Goal: Information Seeking & Learning: Find specific page/section

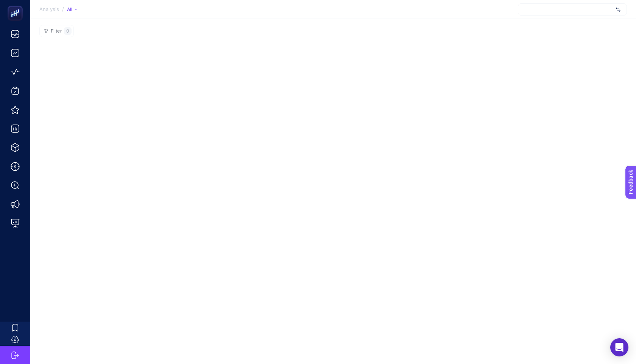
click at [536, 9] on div at bounding box center [572, 9] width 109 height 12
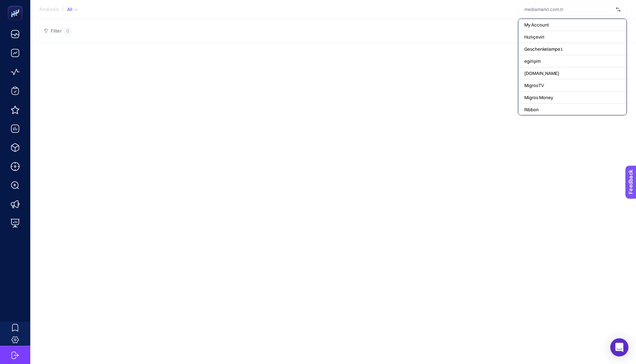
type input "ı"
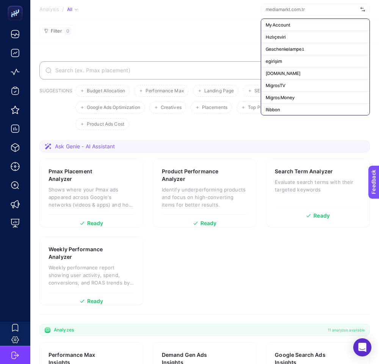
click at [303, 13] on div at bounding box center [315, 9] width 109 height 12
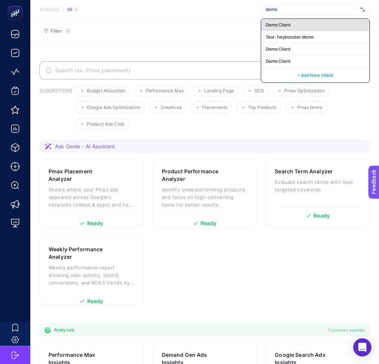
type input "demo"
click at [283, 25] on span "Demo Client" at bounding box center [278, 25] width 25 height 6
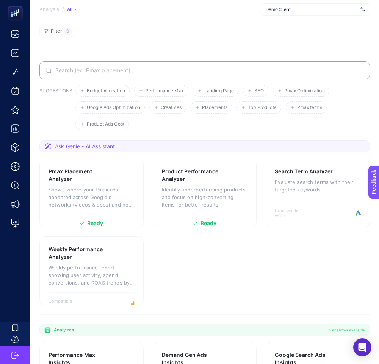
click at [338, 13] on div "Demo Client" at bounding box center [315, 9] width 109 height 12
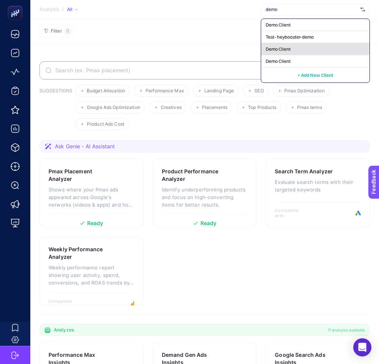
type input "demo"
click at [306, 55] on div "Demo Client" at bounding box center [315, 61] width 108 height 12
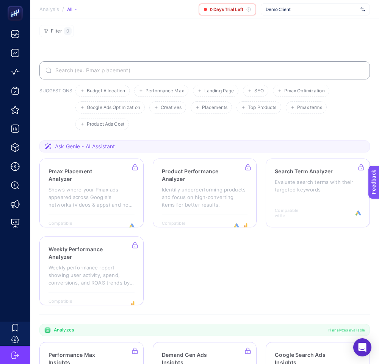
click at [313, 10] on span "Demo Client" at bounding box center [312, 9] width 92 height 6
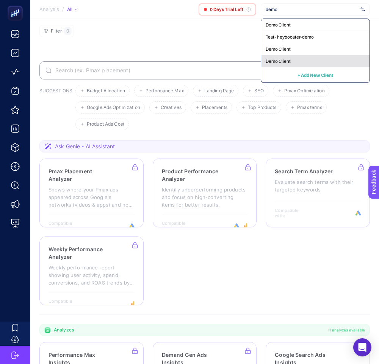
type input "demo"
click at [291, 59] on div "Demo Client" at bounding box center [315, 61] width 108 height 12
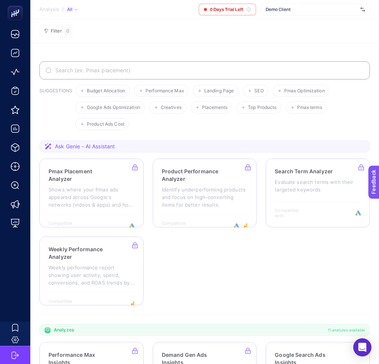
click at [290, 11] on span "Demo Client" at bounding box center [312, 9] width 92 height 6
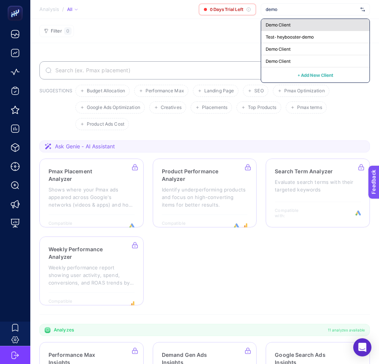
type input "demo"
click at [279, 24] on span "Demo Client" at bounding box center [278, 25] width 25 height 6
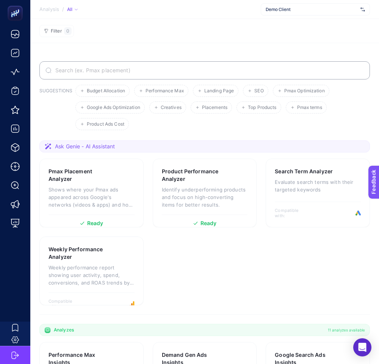
click at [219, 78] on label at bounding box center [204, 70] width 330 height 18
click at [219, 73] on input "Search" at bounding box center [209, 70] width 310 height 6
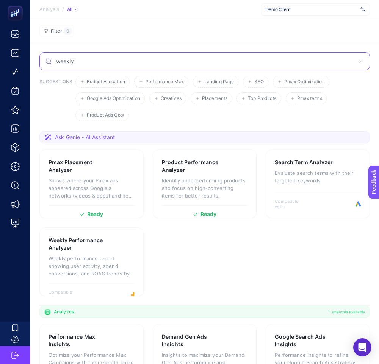
type input "weekly"
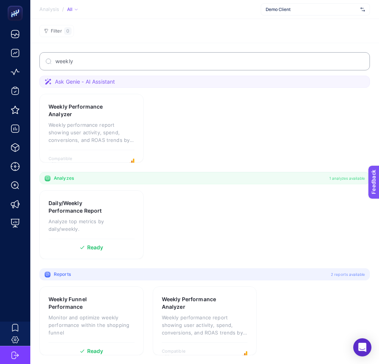
scroll to position [0, 0]
click at [91, 210] on h3 "Daily/Weekly Performance Report" at bounding box center [79, 206] width 63 height 15
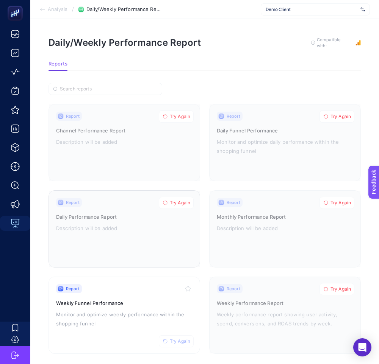
scroll to position [7, 0]
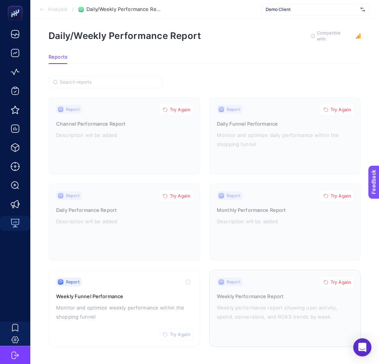
click at [339, 278] on button "Try Again" at bounding box center [336, 282] width 35 height 12
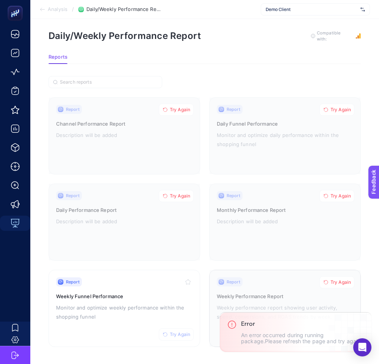
click at [336, 283] on span "Try Again" at bounding box center [340, 283] width 20 height 6
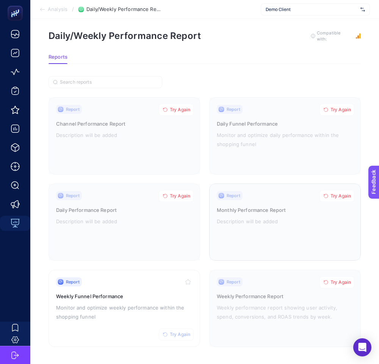
click at [252, 249] on div at bounding box center [284, 222] width 151 height 77
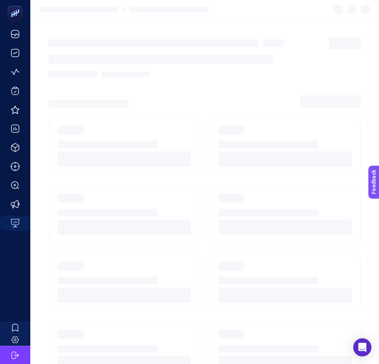
scroll to position [7, 0]
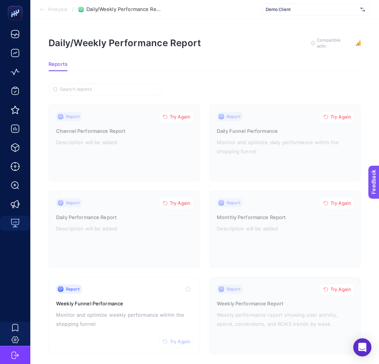
scroll to position [7, 0]
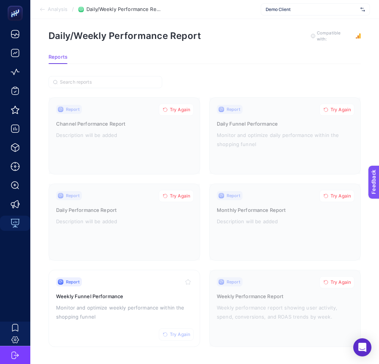
scroll to position [0, 0]
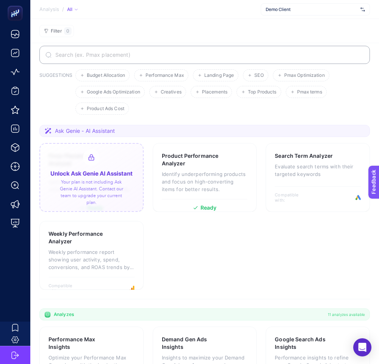
scroll to position [18, 0]
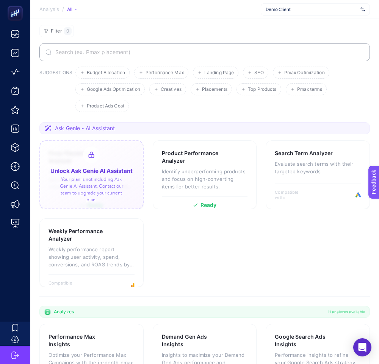
click at [168, 50] on input "Search" at bounding box center [209, 52] width 310 height 6
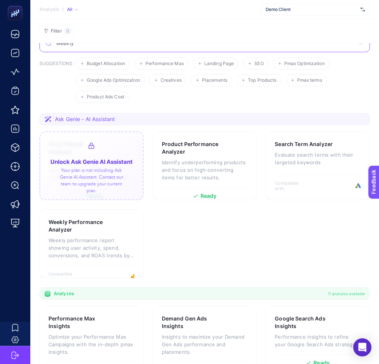
type input "weekly"
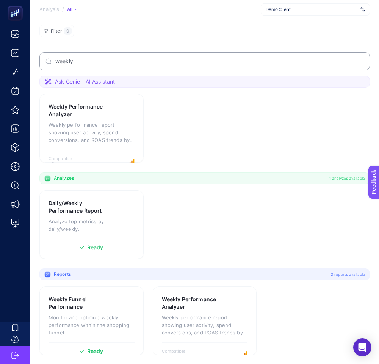
scroll to position [0, 0]
click at [91, 198] on div "Daily/Weekly Performance Report Analyze top metrics by daily/weekly. Ready" at bounding box center [91, 224] width 104 height 69
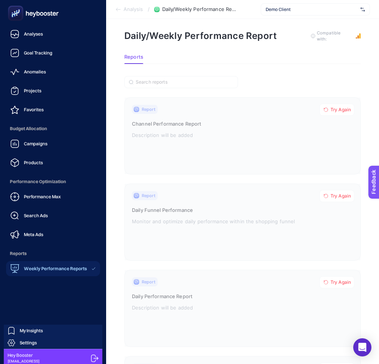
scroll to position [3, 0]
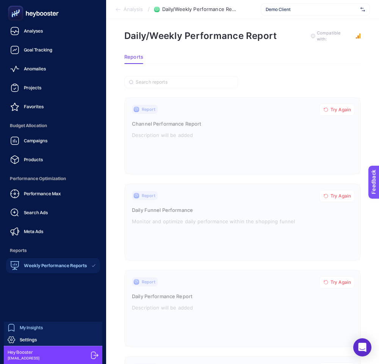
click at [34, 330] on span "My Insights" at bounding box center [31, 328] width 23 height 6
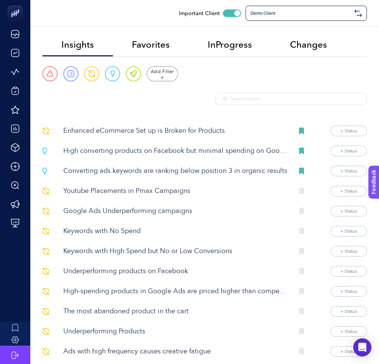
click at [292, 101] on input "text" at bounding box center [295, 98] width 128 height 7
paste input "Weekly Performance Report""
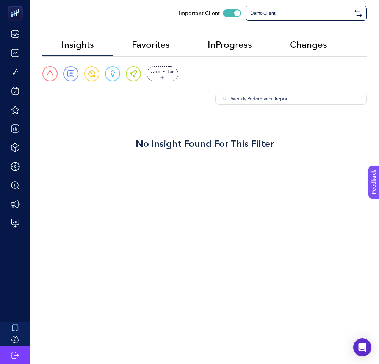
type input "Weekly Performance Report"
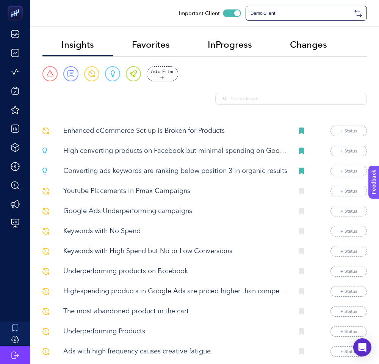
paste input "Weekly Performance Report""
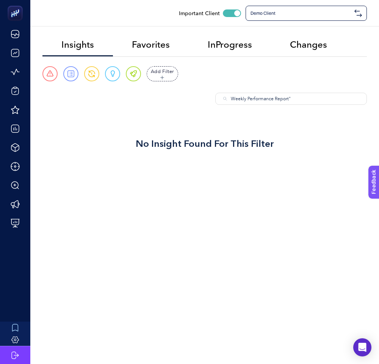
type input "Weekly Performance Report"
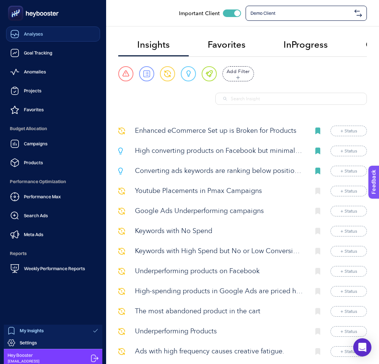
click at [52, 37] on link "Analyses" at bounding box center [53, 34] width 94 height 15
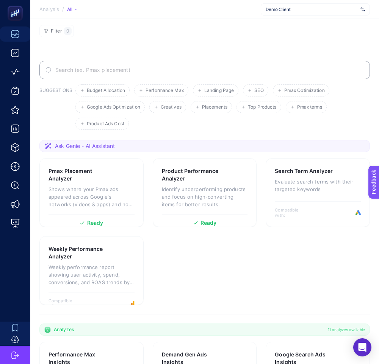
click at [179, 73] on label at bounding box center [204, 70] width 330 height 18
click at [179, 73] on input "Search" at bounding box center [209, 70] width 310 height 6
paste input "Weekly Performance Report"
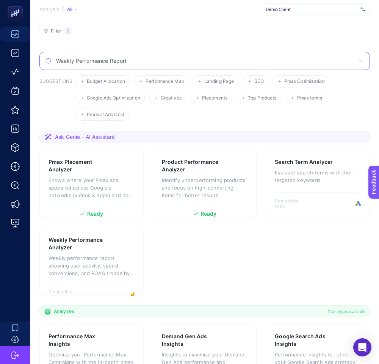
type input "Weekly Performance Report"
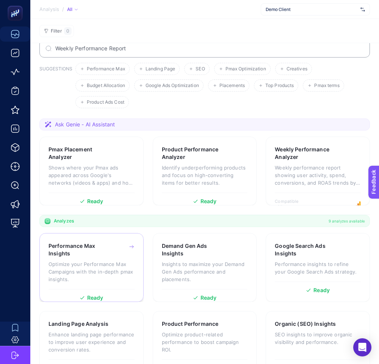
scroll to position [11, 0]
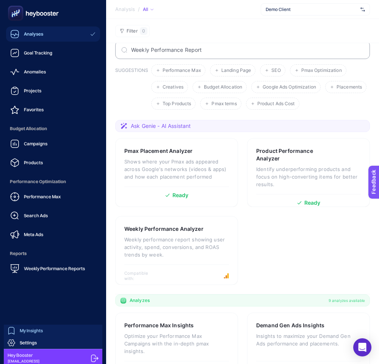
click at [40, 329] on span "My Insights" at bounding box center [31, 331] width 23 height 6
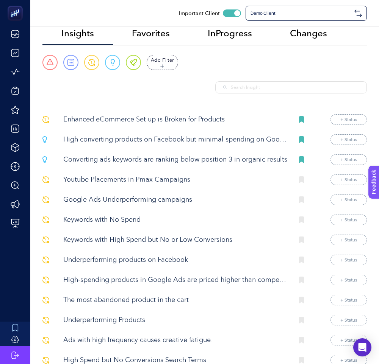
click at [255, 88] on input "text" at bounding box center [295, 87] width 128 height 7
paste input "Weekly Performance Report"
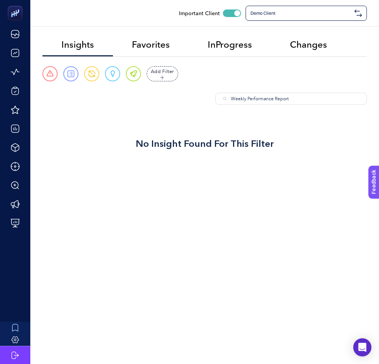
type input "Weekly Performance Report"
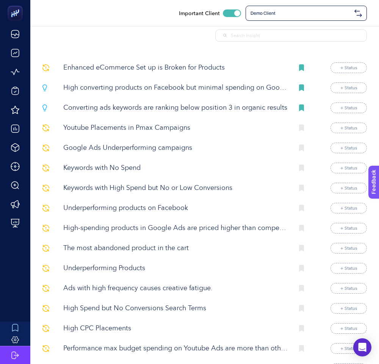
scroll to position [68, 0]
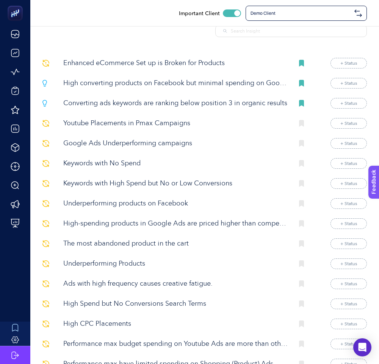
click at [276, 28] on input "text" at bounding box center [295, 31] width 128 height 7
paste input ""Google Ads Landing Page""
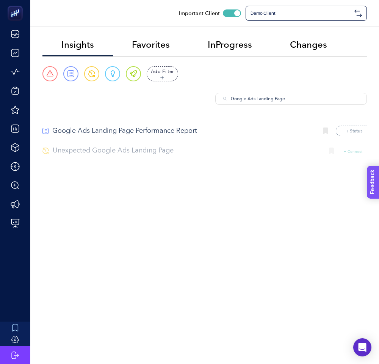
type input "Google Ads Landing Page"
